Goal: Task Accomplishment & Management: Complete application form

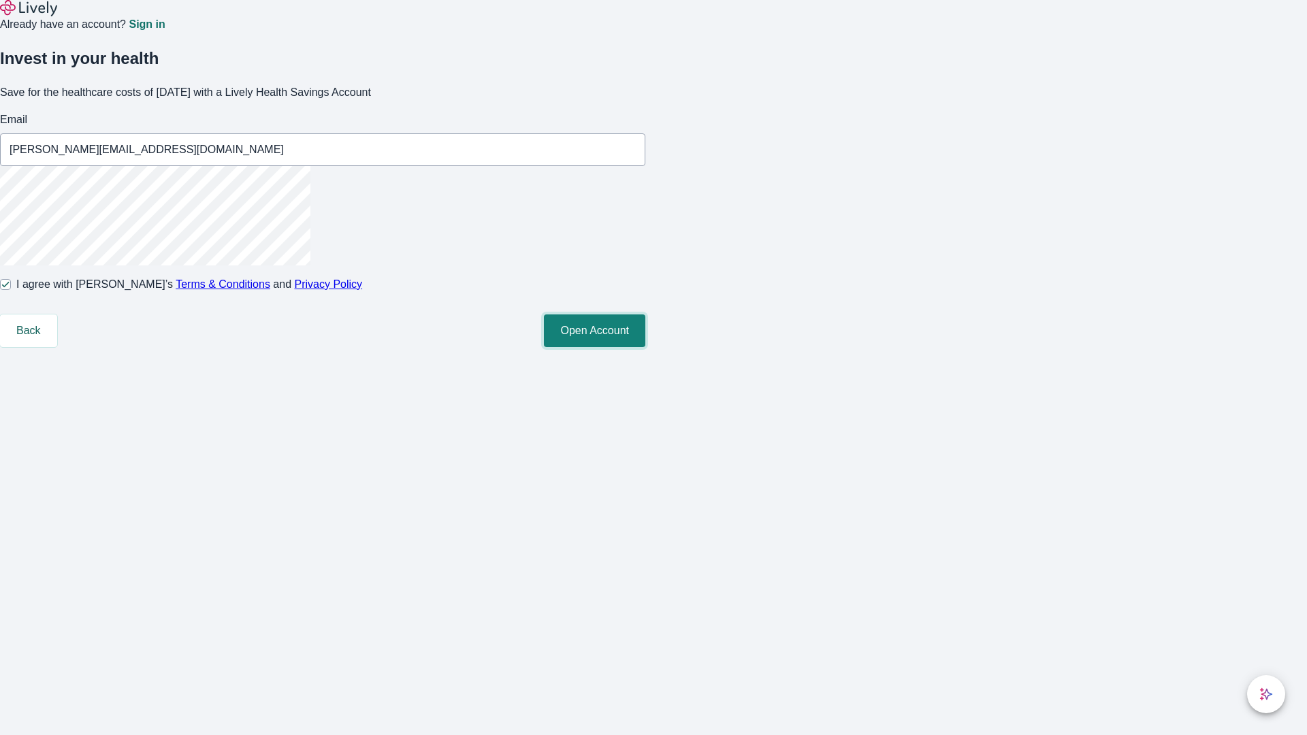
click at [645, 347] on button "Open Account" at bounding box center [594, 330] width 101 height 33
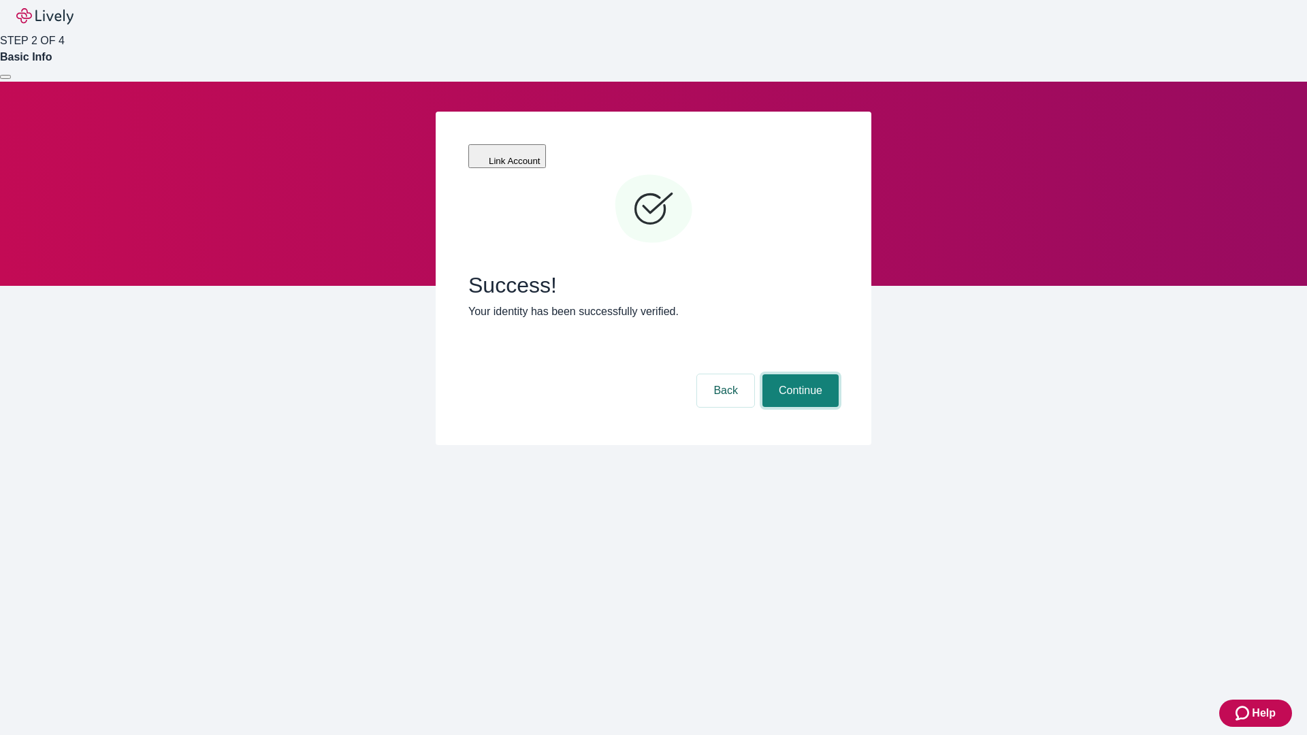
click at [798, 374] on button "Continue" at bounding box center [800, 390] width 76 height 33
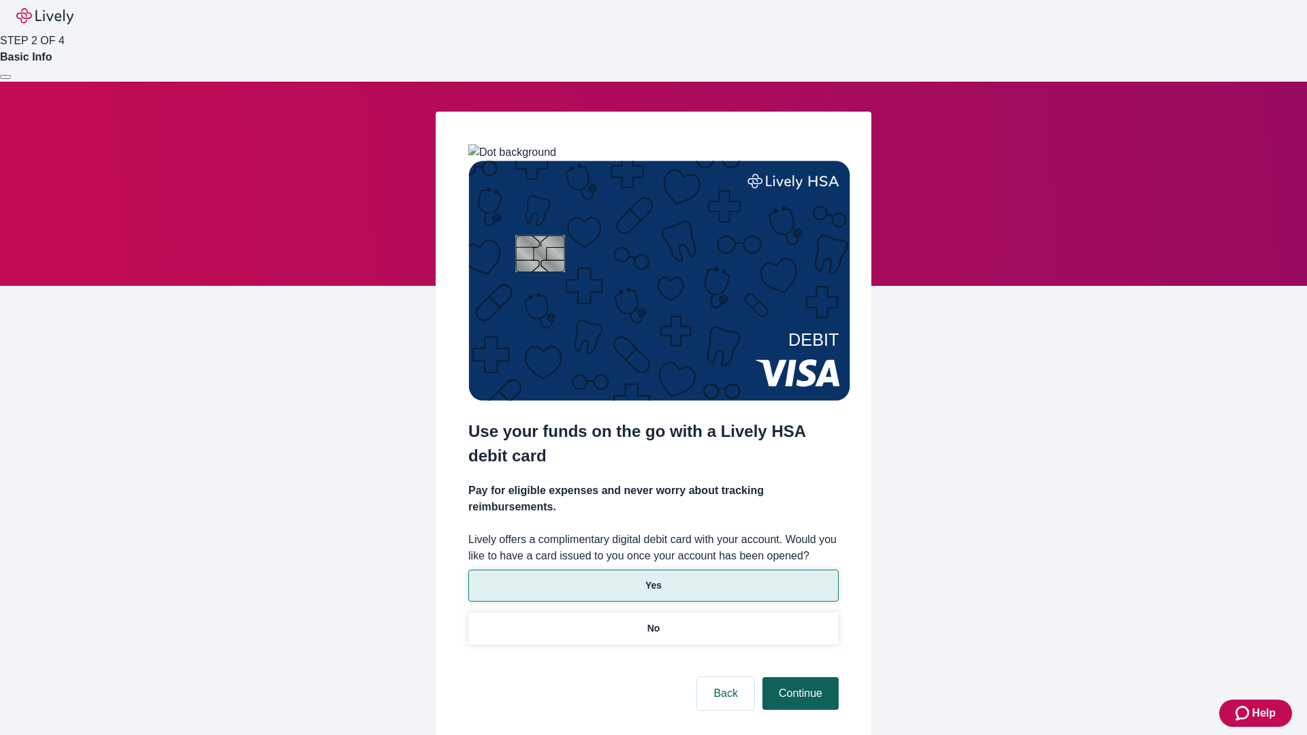
click at [653, 579] on p "Yes" at bounding box center [653, 586] width 16 height 14
click at [798, 677] on button "Continue" at bounding box center [800, 693] width 76 height 33
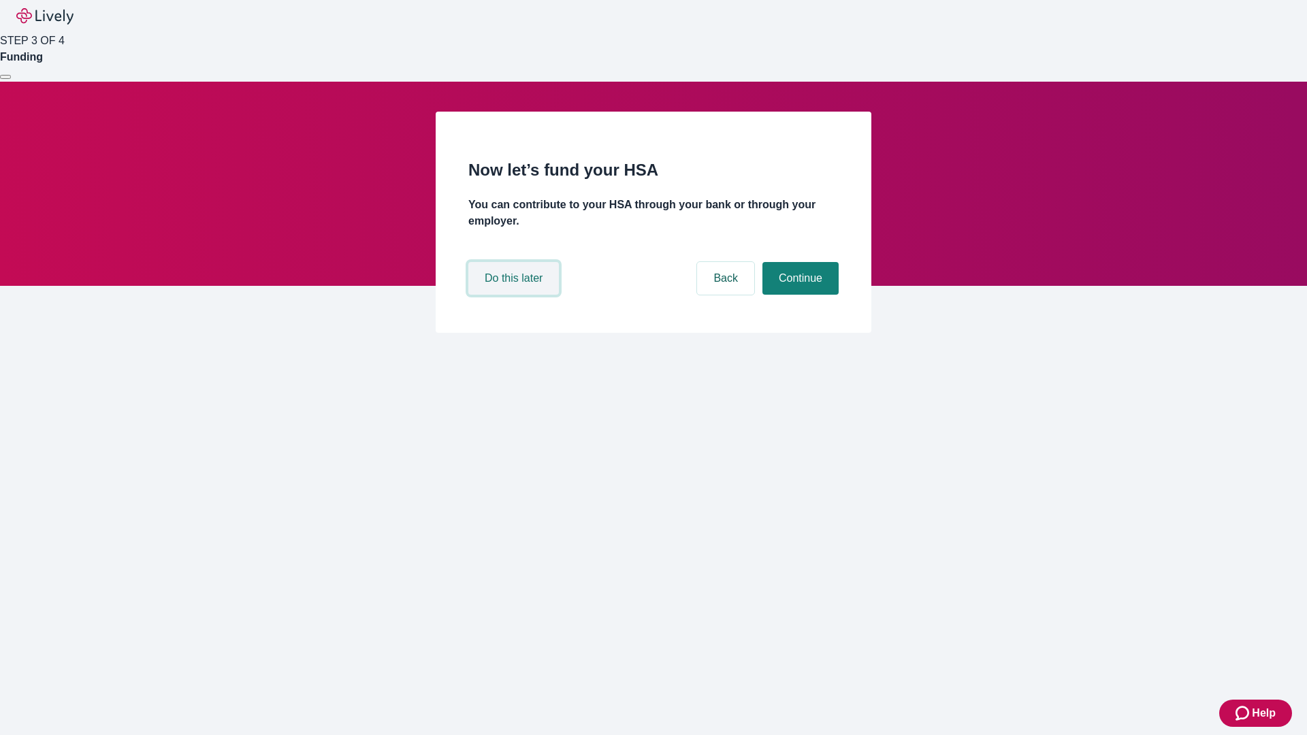
click at [515, 295] on button "Do this later" at bounding box center [513, 278] width 91 height 33
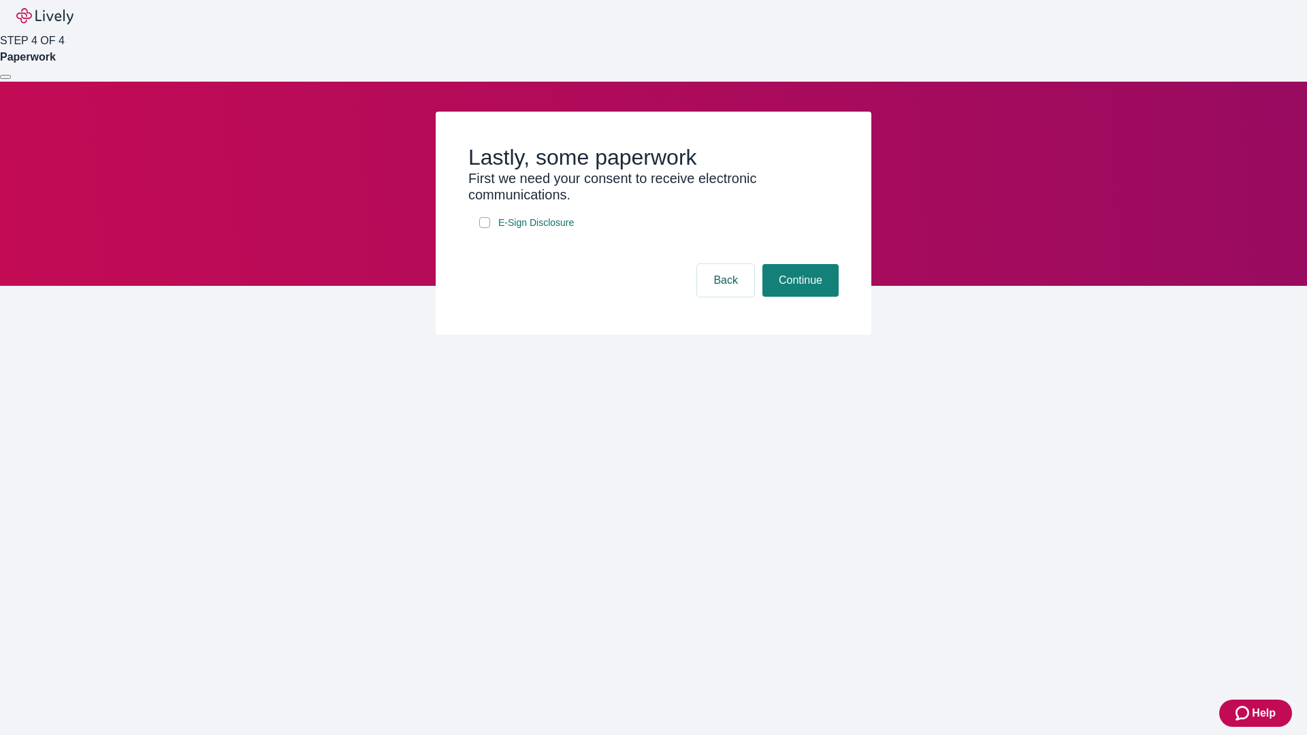
click at [485, 228] on input "E-Sign Disclosure" at bounding box center [484, 222] width 11 height 11
checkbox input "true"
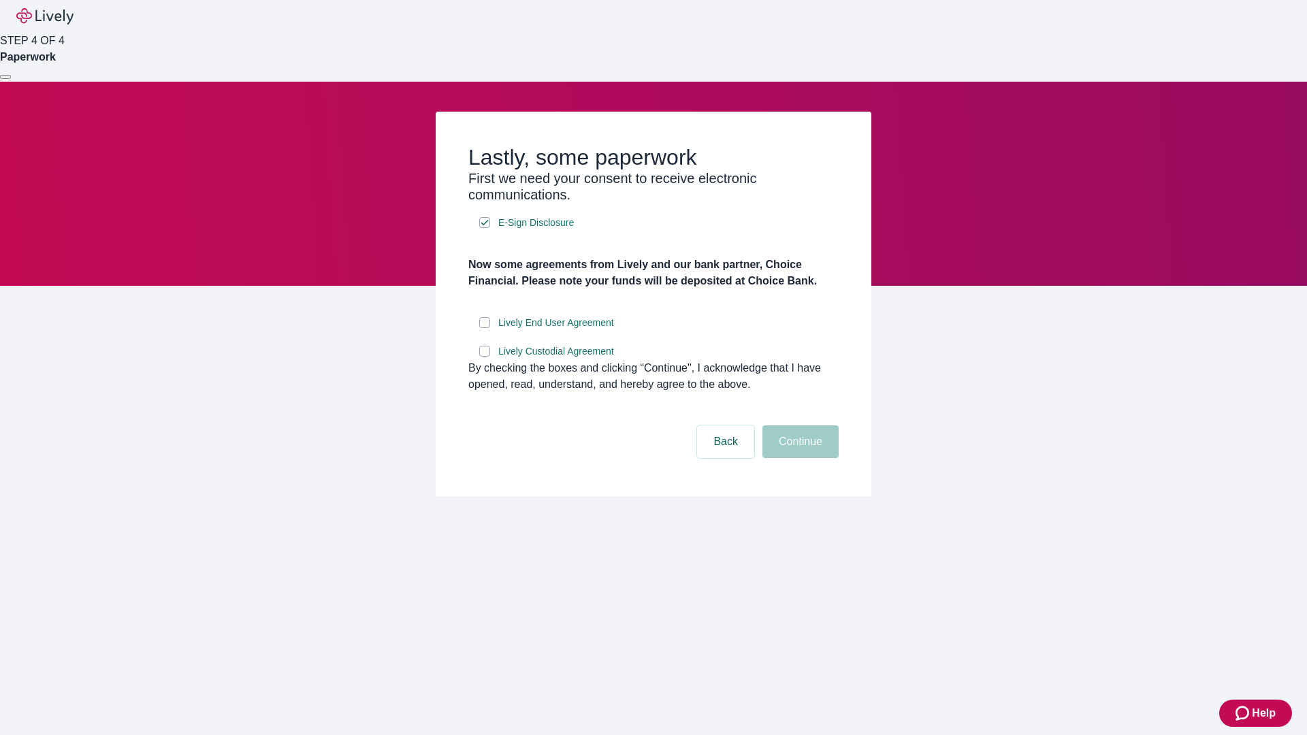
click at [485, 328] on input "Lively End User Agreement" at bounding box center [484, 322] width 11 height 11
checkbox input "true"
click at [485, 357] on input "Lively Custodial Agreement" at bounding box center [484, 351] width 11 height 11
checkbox input "true"
click at [798, 458] on button "Continue" at bounding box center [800, 441] width 76 height 33
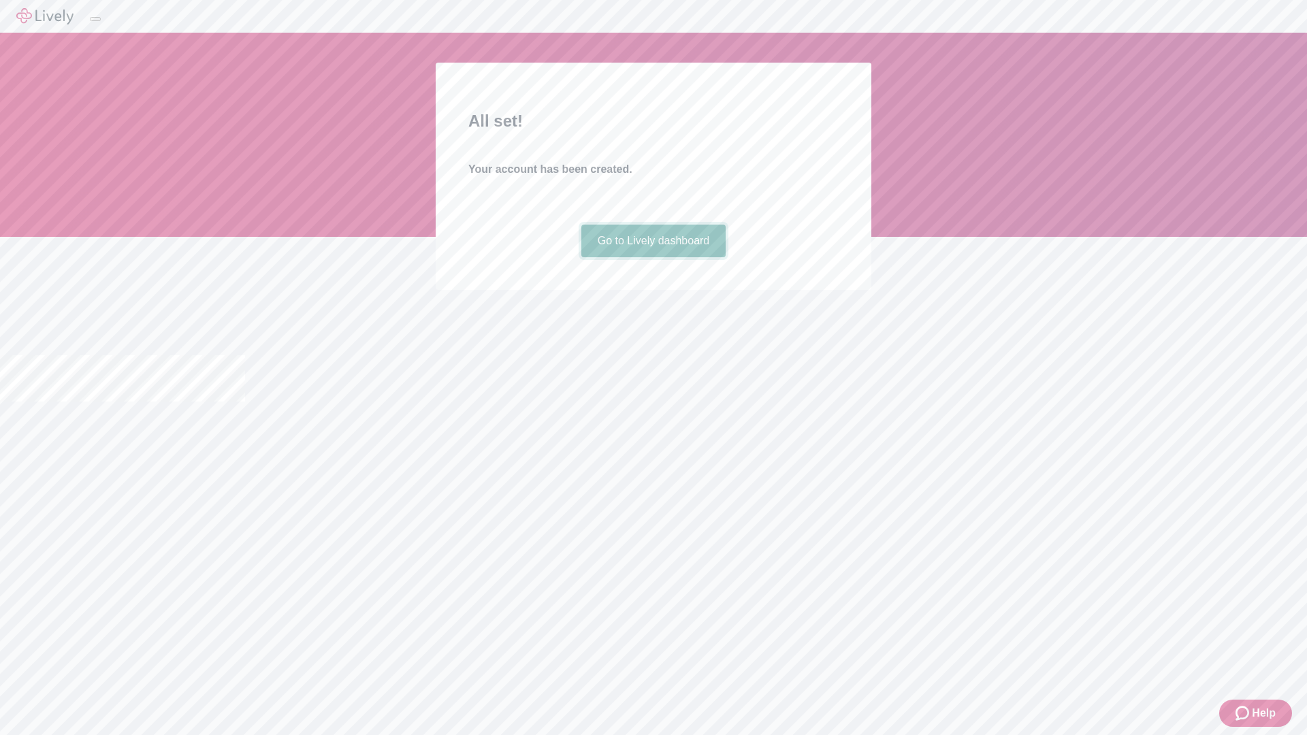
click at [653, 257] on link "Go to Lively dashboard" at bounding box center [653, 241] width 145 height 33
